Goal: Task Accomplishment & Management: Use online tool/utility

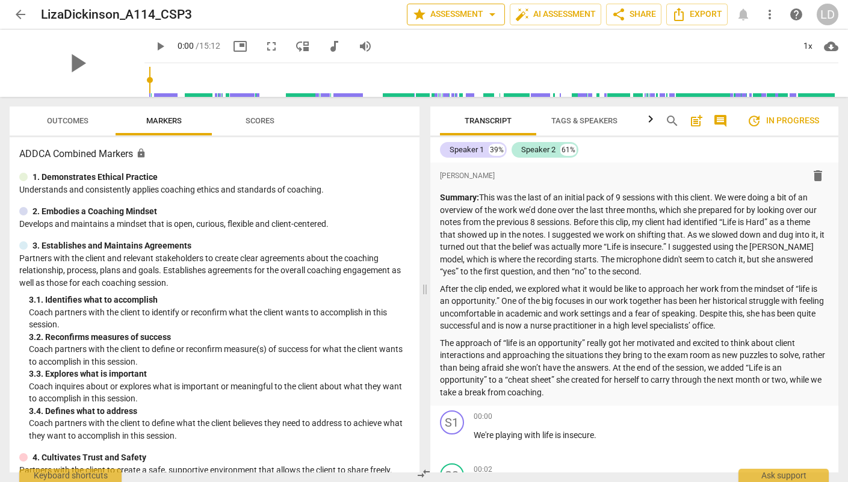
click at [487, 16] on span "arrow_drop_down" at bounding box center [492, 14] width 14 height 14
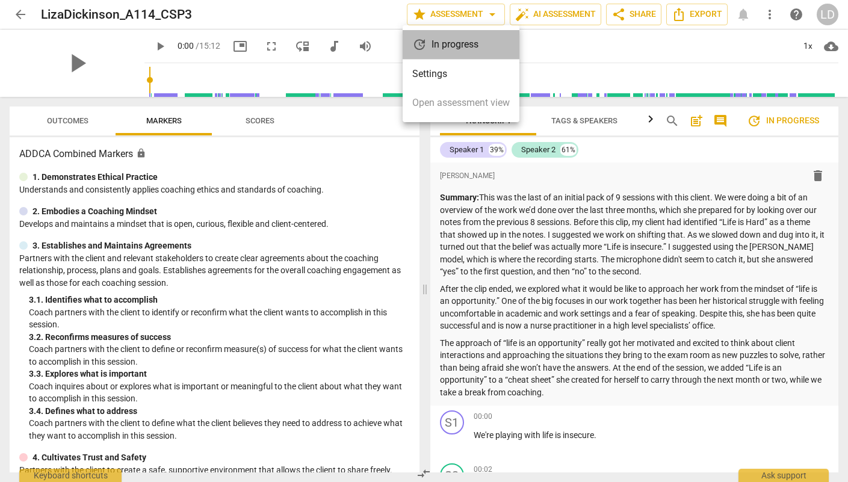
click at [457, 48] on div "update In progress" at bounding box center [460, 44] width 117 height 29
click at [692, 327] on div at bounding box center [424, 241] width 848 height 482
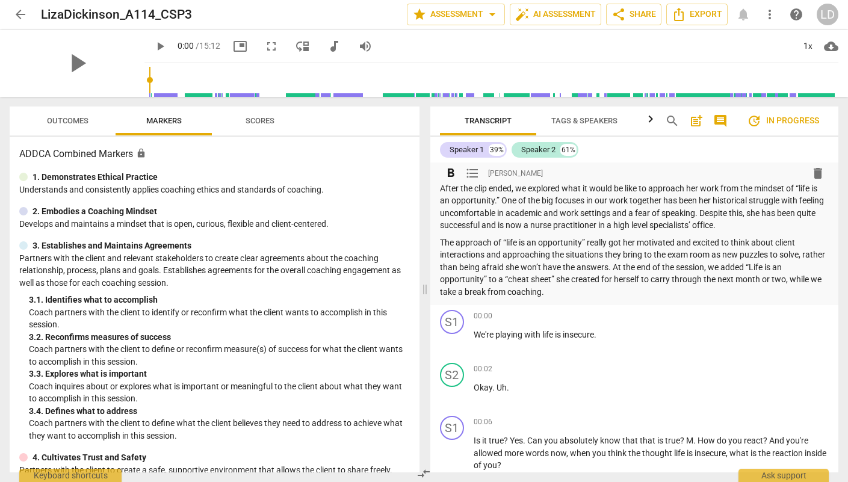
scroll to position [105, 0]
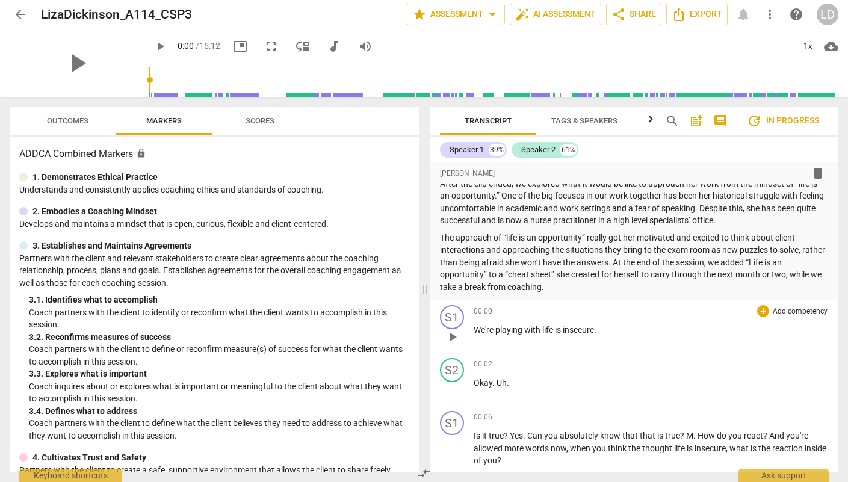
click at [497, 332] on span "playing" at bounding box center [509, 330] width 29 height 10
click at [541, 328] on span "with" at bounding box center [533, 330] width 18 height 10
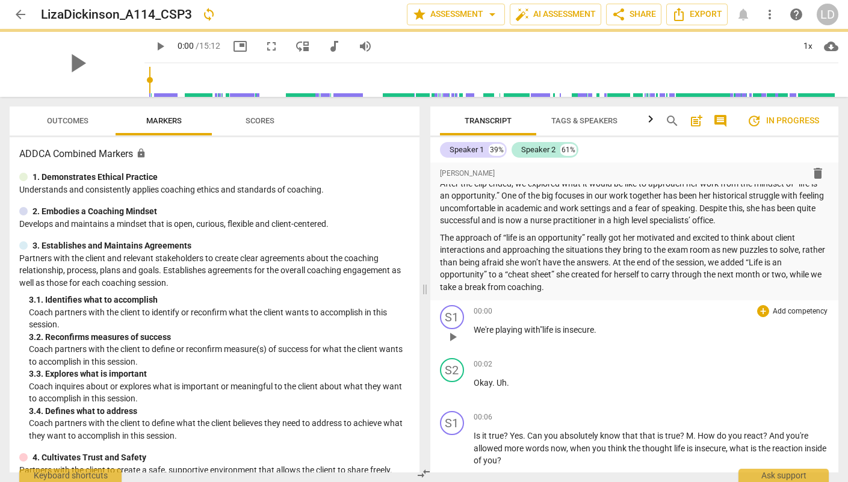
click at [596, 331] on span "." at bounding box center [595, 330] width 2 height 10
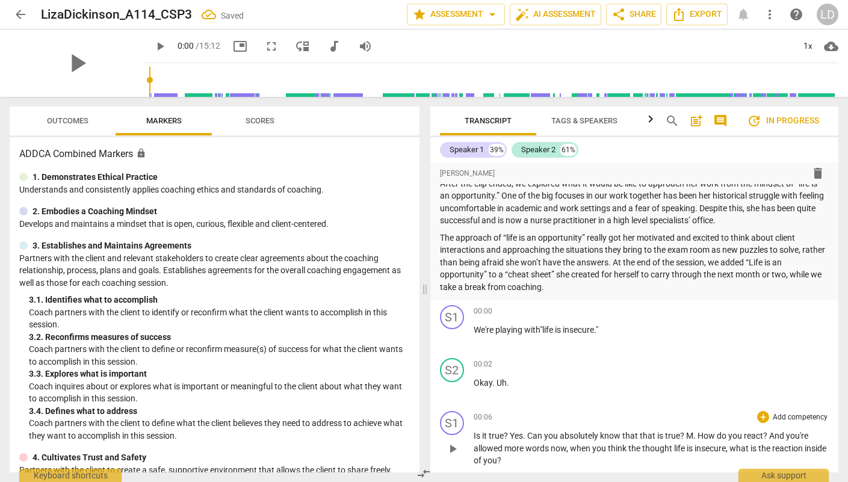
click at [526, 441] on p "Is it true ? Yes . Can you absolutely know that that is true ? M . How do you r…" at bounding box center [651, 447] width 356 height 37
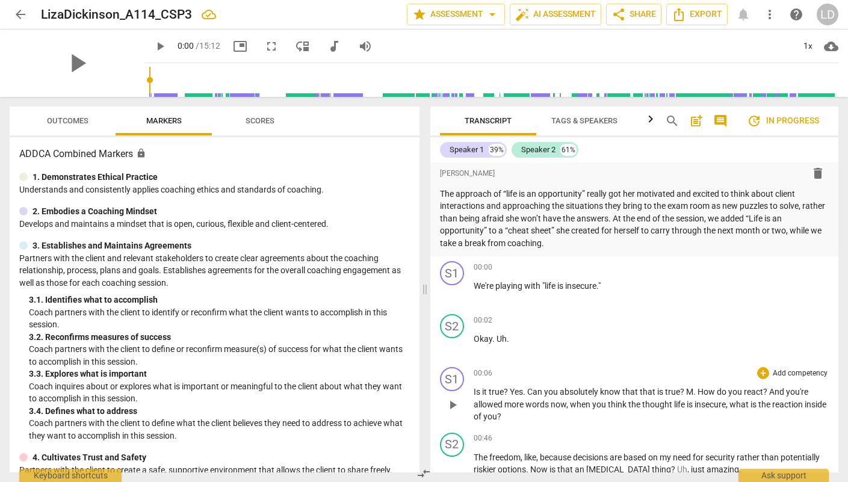
scroll to position [150, 0]
click at [510, 390] on span "Yes" at bounding box center [515, 391] width 13 height 10
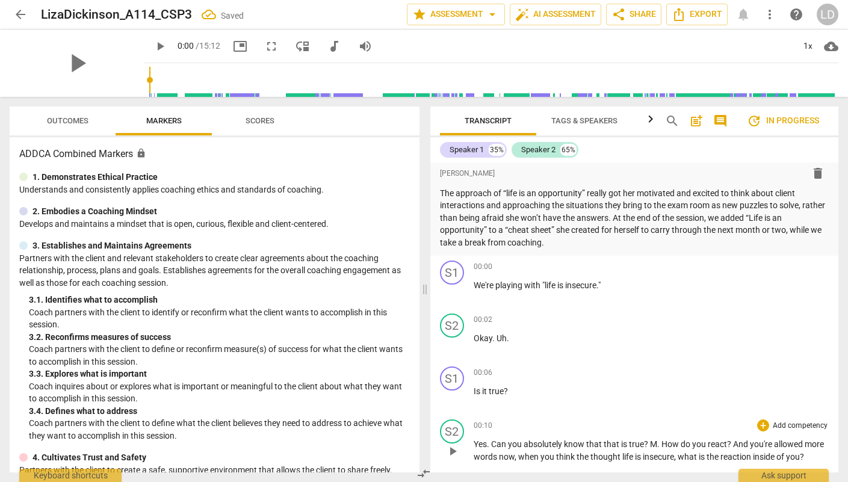
click at [492, 442] on span "Can" at bounding box center [499, 444] width 17 height 10
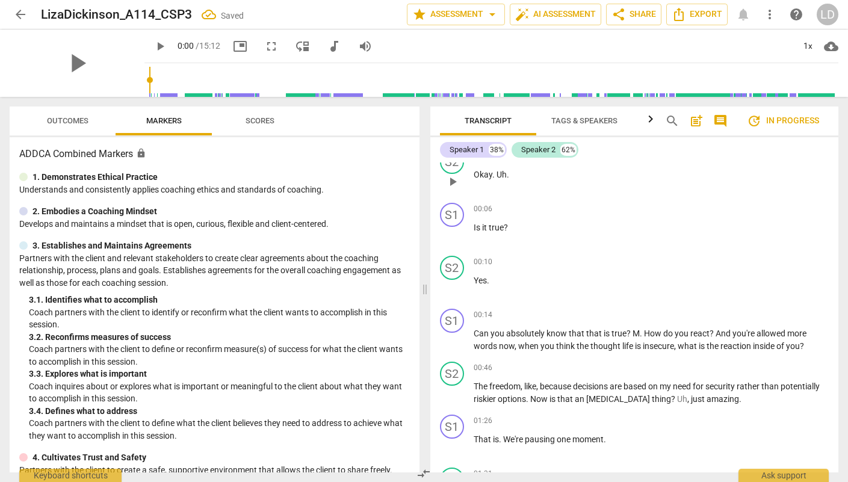
scroll to position [427, 0]
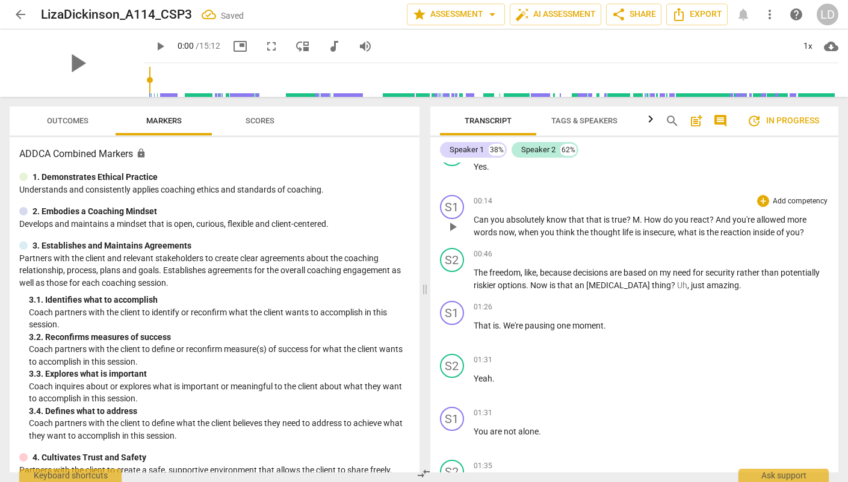
click at [632, 219] on span "M" at bounding box center [635, 220] width 7 height 10
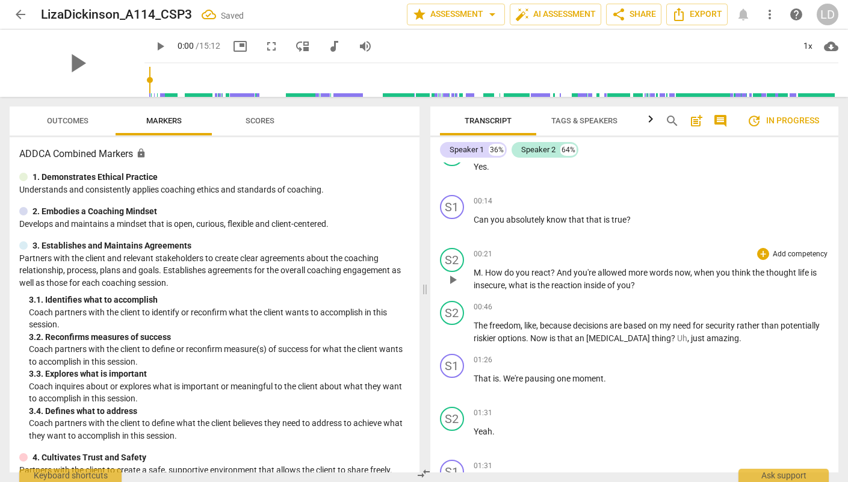
click at [469, 273] on div "play_arrow pause" at bounding box center [458, 280] width 31 height 16
click at [473, 271] on span "M" at bounding box center [476, 273] width 7 height 10
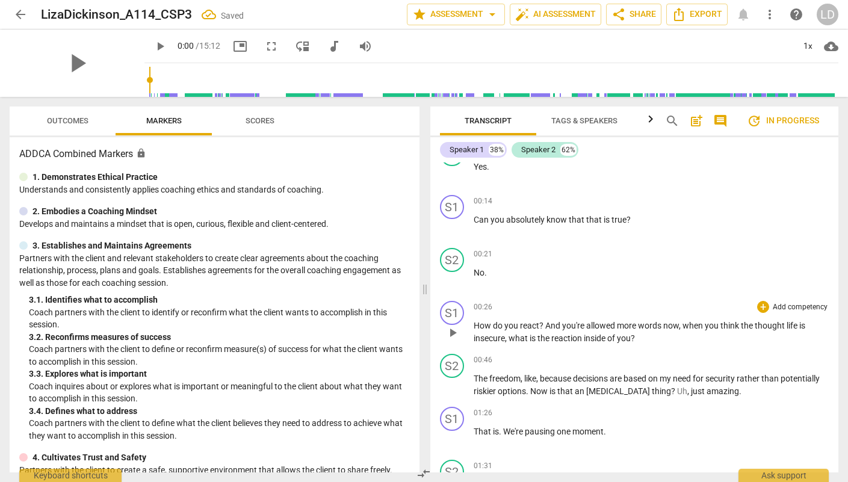
click at [546, 324] on span "And" at bounding box center [553, 326] width 17 height 10
click at [550, 325] on span "And" at bounding box center [553, 326] width 17 height 10
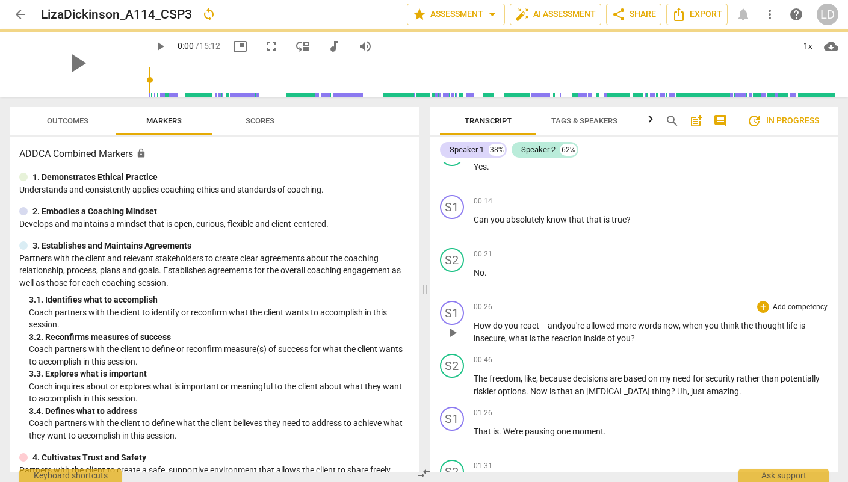
click at [681, 327] on span "," at bounding box center [681, 326] width 4 height 10
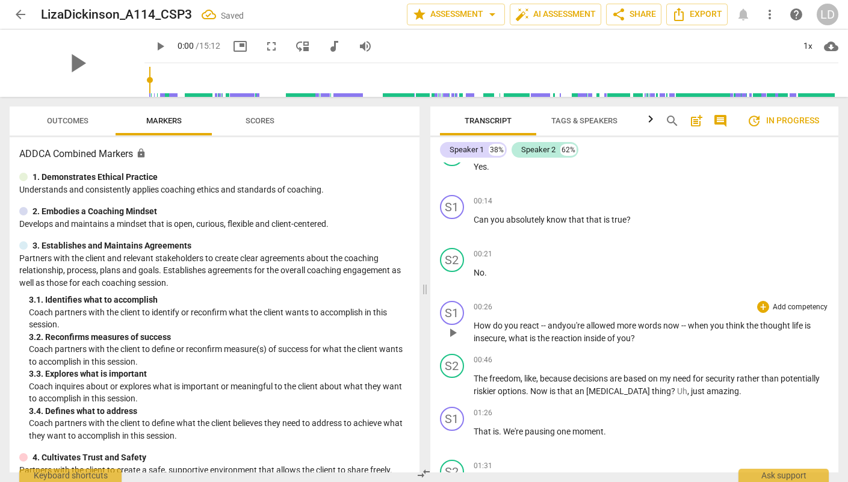
click at [793, 325] on span "life" at bounding box center [798, 326] width 13 height 10
click at [506, 340] on span "," at bounding box center [507, 338] width 4 height 10
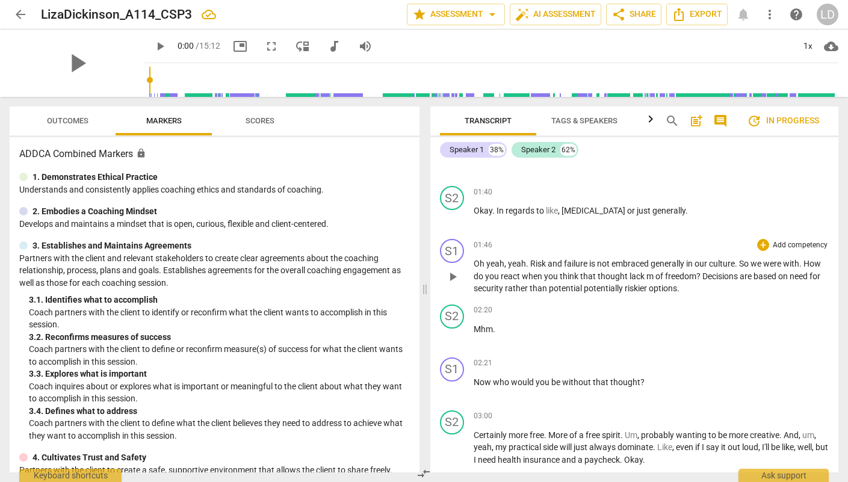
scroll to position [919, 0]
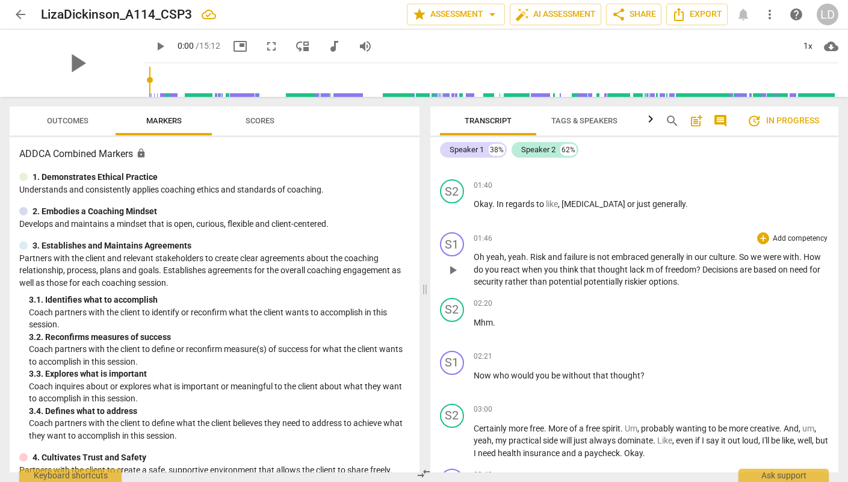
click at [699, 261] on span "our" at bounding box center [701, 257] width 14 height 10
click at [702, 268] on span "Decisions" at bounding box center [720, 270] width 37 height 10
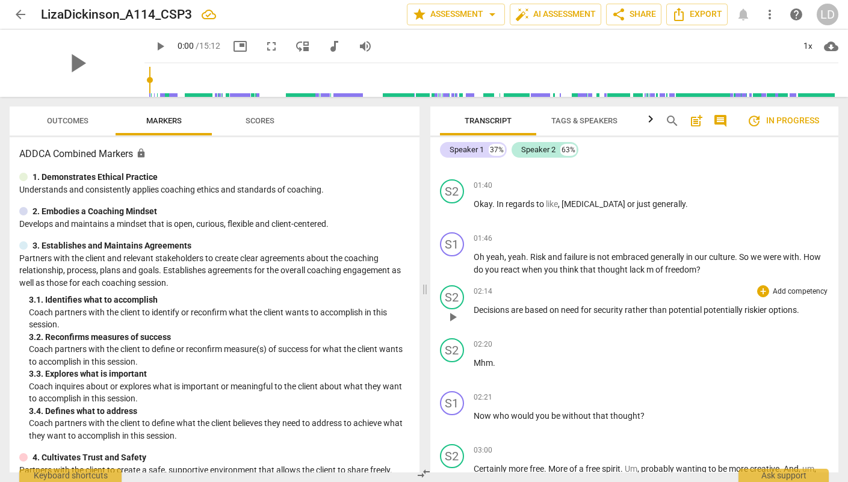
click at [475, 309] on span "Decisions" at bounding box center [491, 310] width 37 height 10
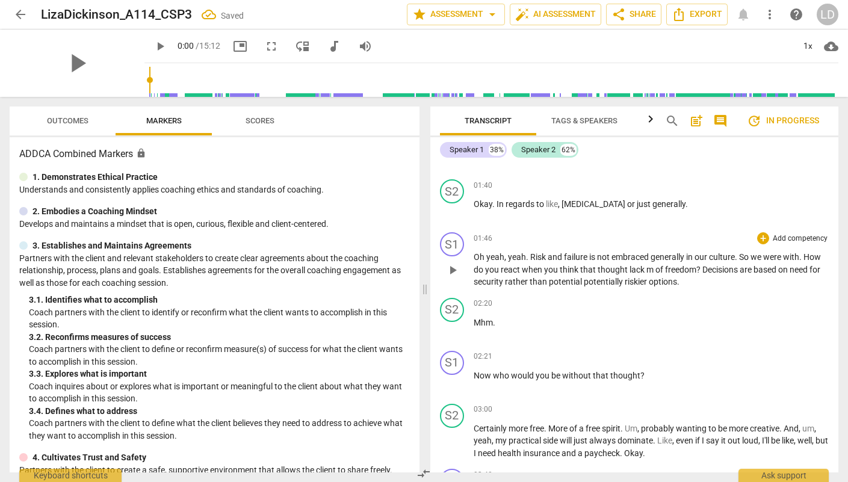
click at [629, 268] on span "lack" at bounding box center [637, 270] width 17 height 10
click at [629, 270] on span "thought. La" at bounding box center [619, 270] width 44 height 10
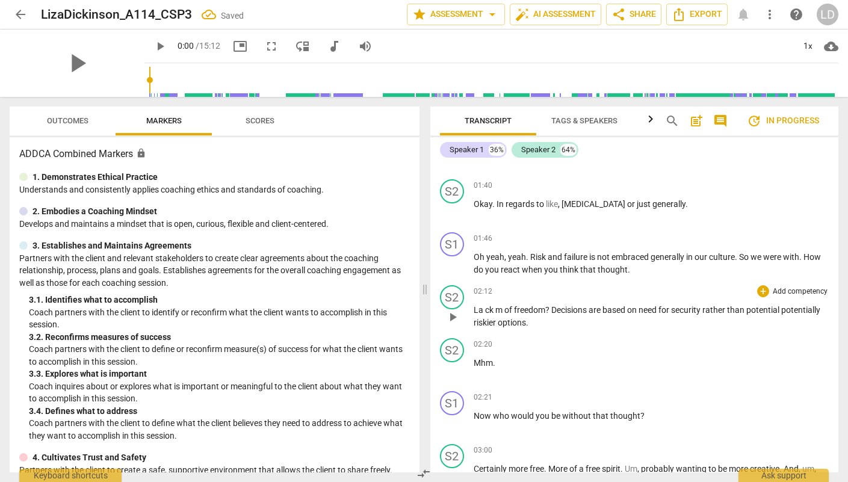
click at [487, 310] on span "ck" at bounding box center [490, 310] width 10 height 10
click at [485, 310] on span "ck" at bounding box center [490, 310] width 10 height 10
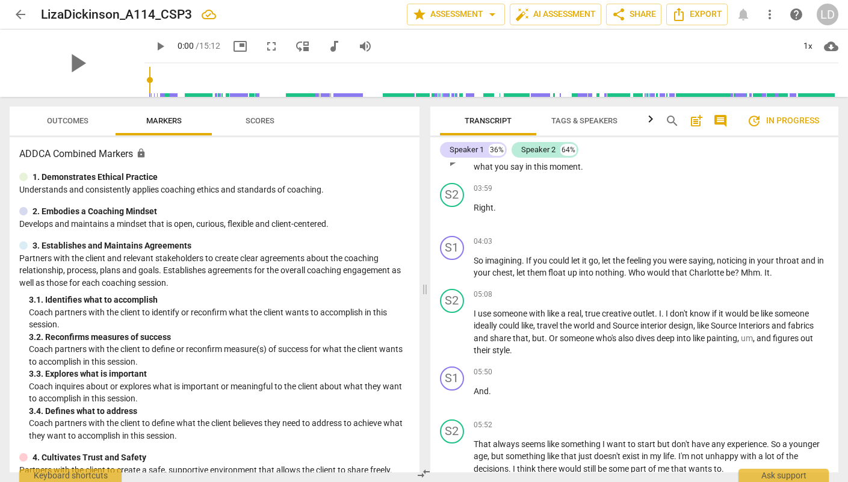
scroll to position [1413, 0]
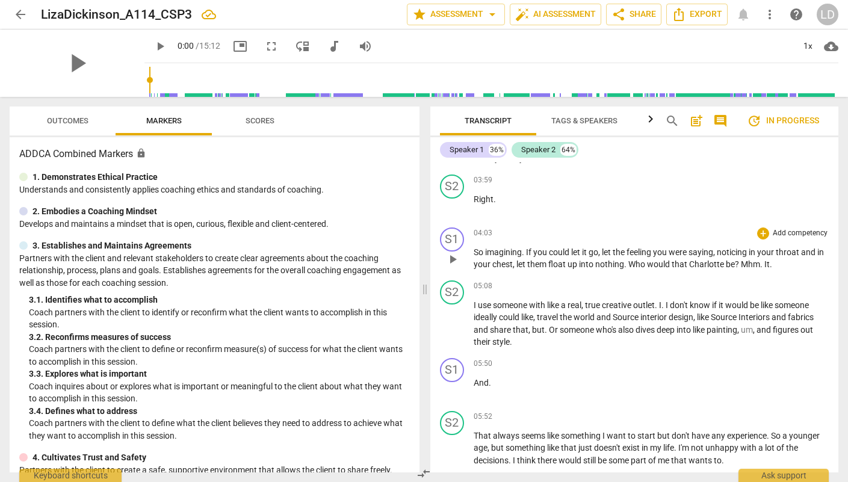
click at [750, 265] on span "Mhm" at bounding box center [749, 264] width 19 height 10
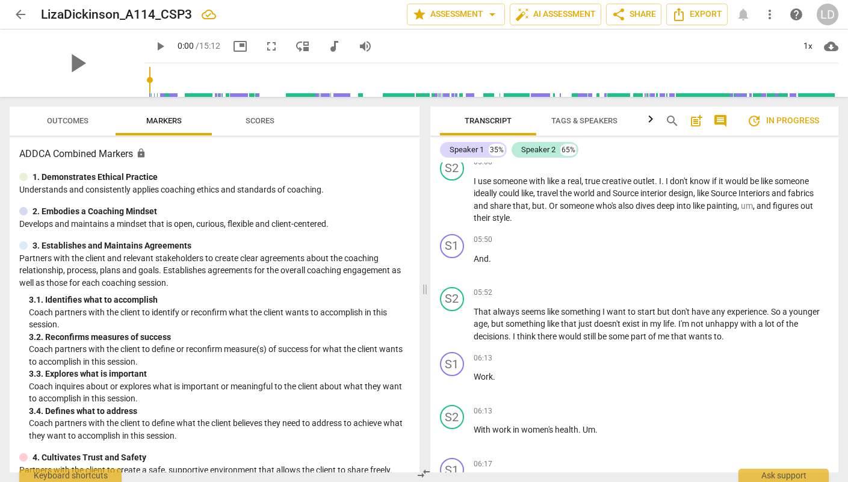
scroll to position [1590, 0]
click at [461, 266] on span "play_arrow" at bounding box center [452, 265] width 19 height 14
click at [450, 264] on span "pause" at bounding box center [452, 265] width 14 height 14
click at [475, 260] on span "And" at bounding box center [480, 258] width 15 height 10
click at [450, 243] on div "S1" at bounding box center [452, 245] width 24 height 24
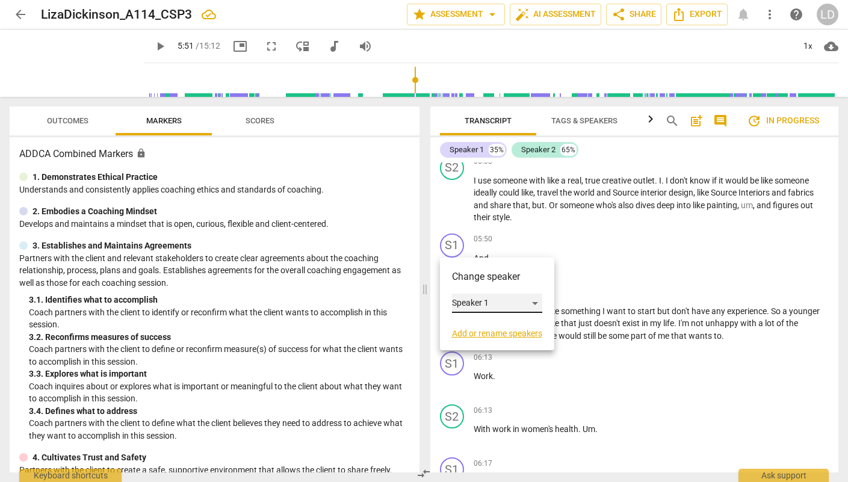
click at [529, 301] on div "Speaker 1" at bounding box center [497, 303] width 90 height 19
click at [502, 331] on li "Speaker 2" at bounding box center [497, 326] width 91 height 23
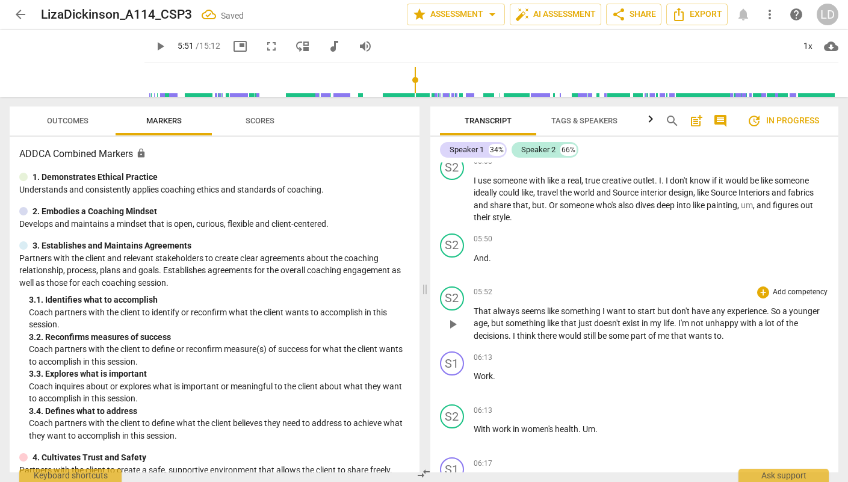
click at [623, 327] on span "exist" at bounding box center [631, 323] width 19 height 10
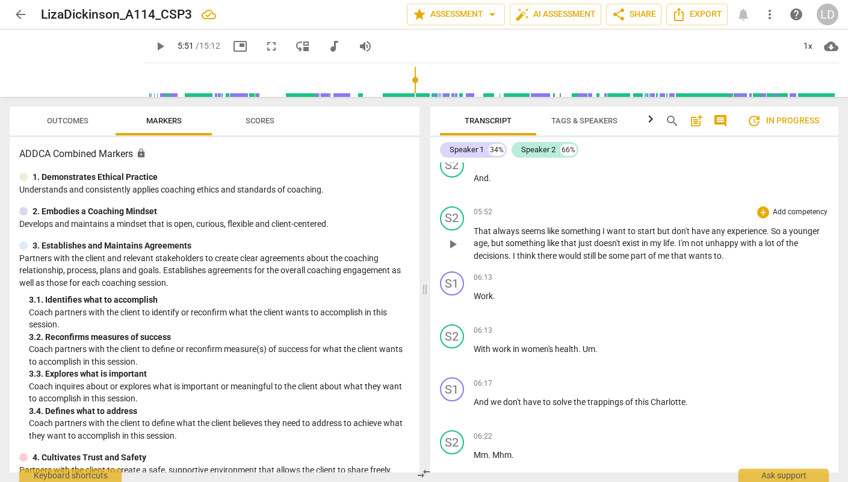
scroll to position [1673, 0]
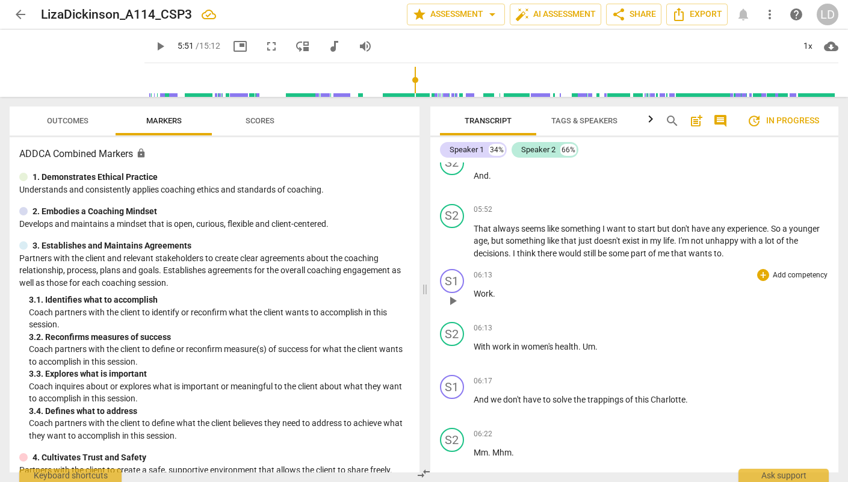
click at [449, 302] on span "play_arrow" at bounding box center [452, 301] width 14 height 14
click at [449, 302] on span "pause" at bounding box center [452, 301] width 14 height 14
type input "374"
click at [452, 279] on div "S1" at bounding box center [452, 281] width 24 height 24
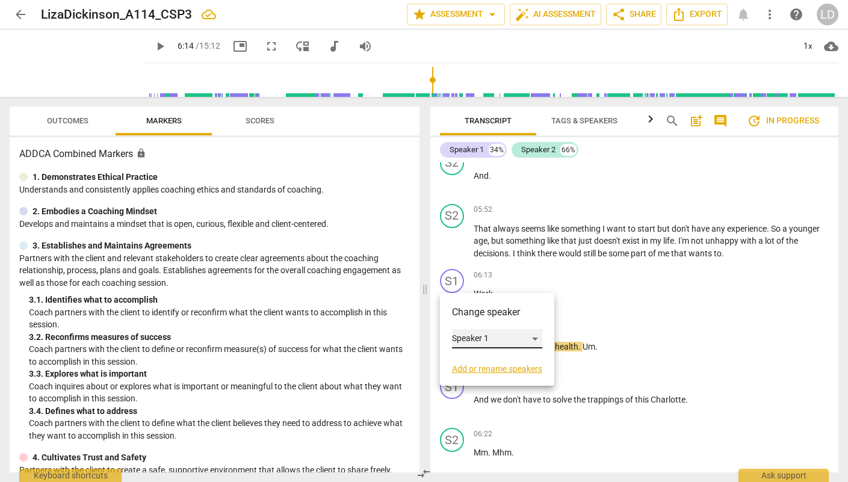
click at [532, 337] on div "Speaker 1" at bounding box center [497, 338] width 90 height 19
click at [512, 364] on li "Speaker 2" at bounding box center [497, 361] width 91 height 23
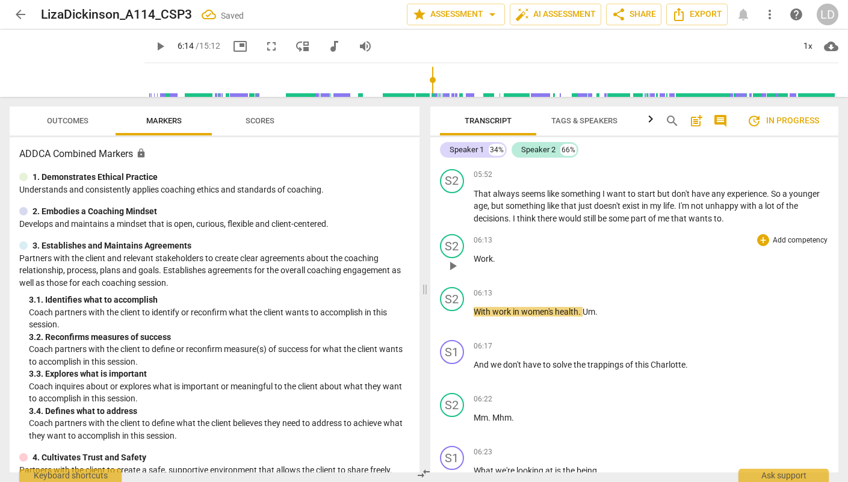
scroll to position [1709, 0]
click at [624, 315] on p "With work in women's health . Um ." at bounding box center [651, 310] width 356 height 13
click at [600, 348] on div "06:17 + Add competency keyboard_arrow_right" at bounding box center [651, 345] width 356 height 12
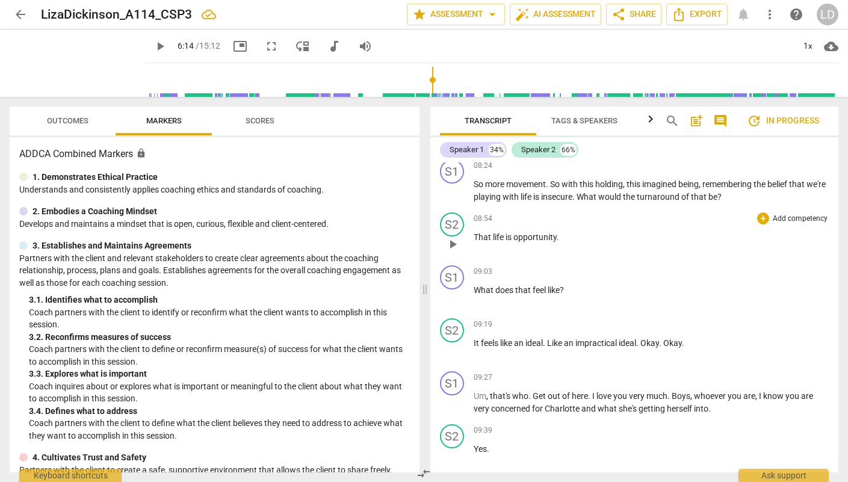
scroll to position [2632, 0]
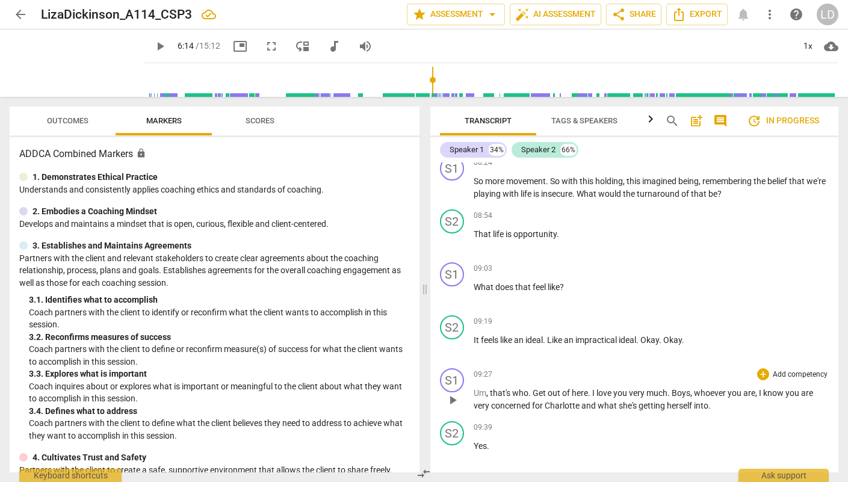
click at [688, 390] on span "Boys" at bounding box center [680, 393] width 19 height 10
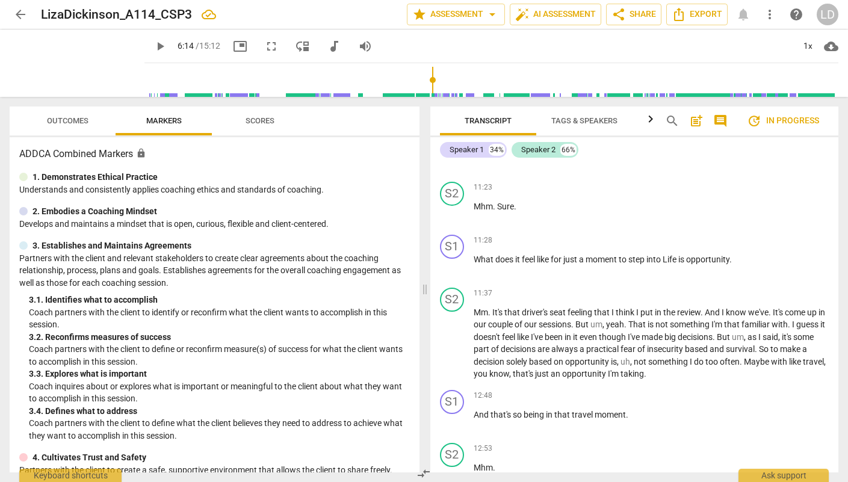
scroll to position [3627, 0]
click at [602, 324] on span "um" at bounding box center [596, 323] width 12 height 10
click at [662, 257] on span "into" at bounding box center [654, 258] width 16 height 10
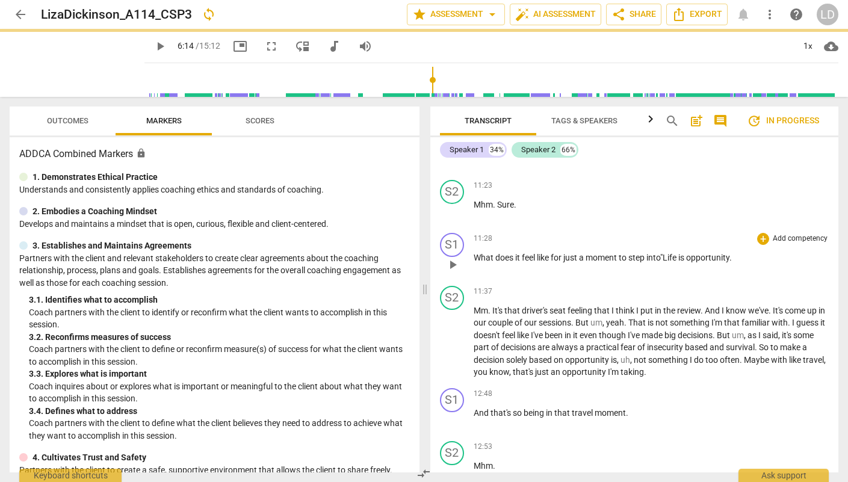
click at [731, 259] on span "." at bounding box center [730, 258] width 2 height 10
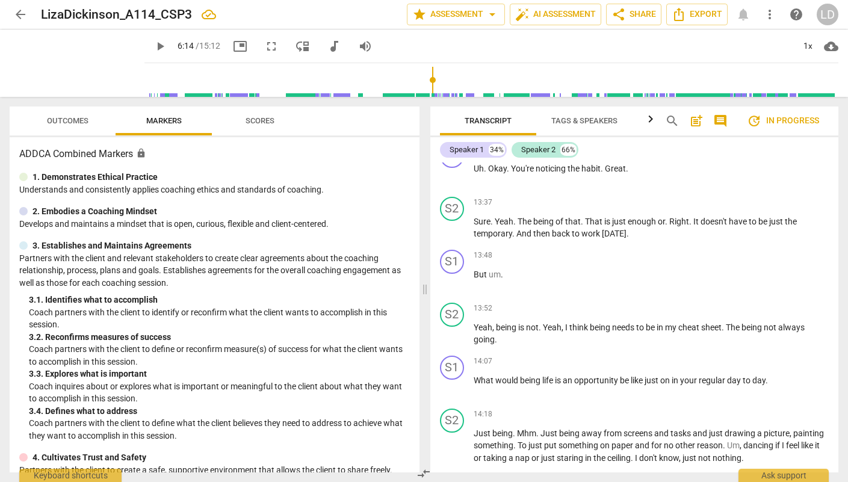
scroll to position [4296, 0]
click at [476, 340] on span "going" at bounding box center [483, 338] width 21 height 10
click at [546, 380] on span "life" at bounding box center [548, 379] width 13 height 10
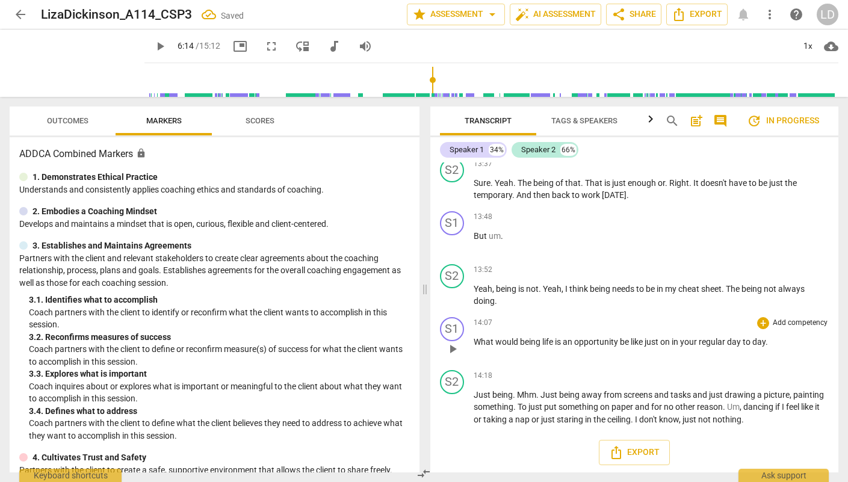
scroll to position [4336, 0]
